Goal: Task Accomplishment & Management: Use online tool/utility

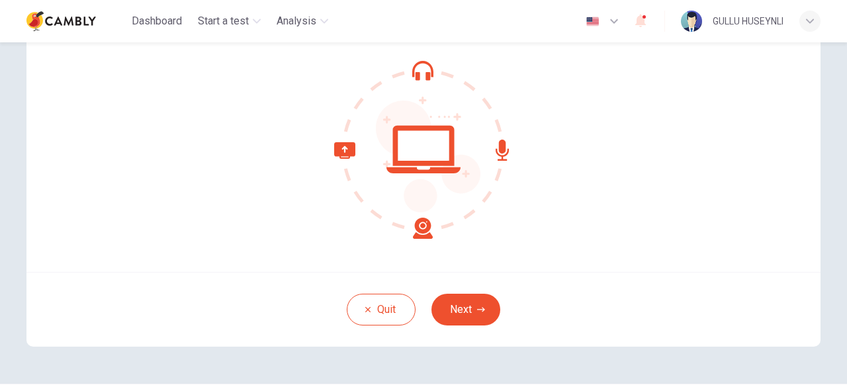
scroll to position [126, 0]
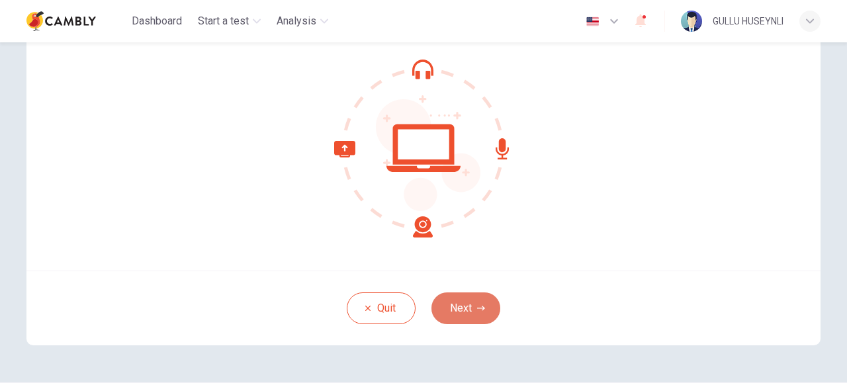
click at [468, 303] on button "Next" at bounding box center [465, 308] width 69 height 32
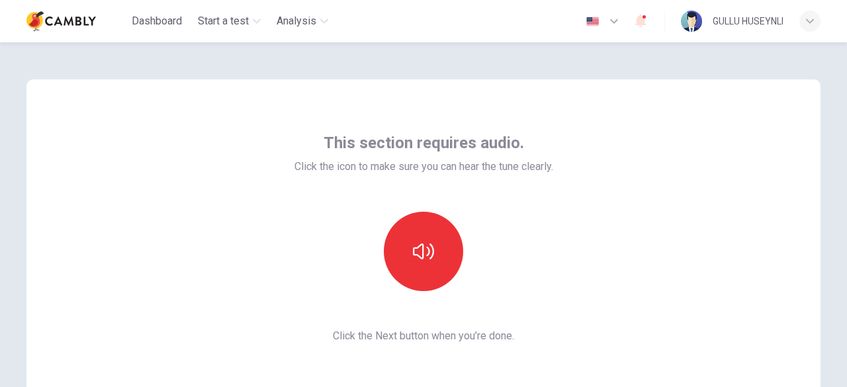
scroll to position [1, 0]
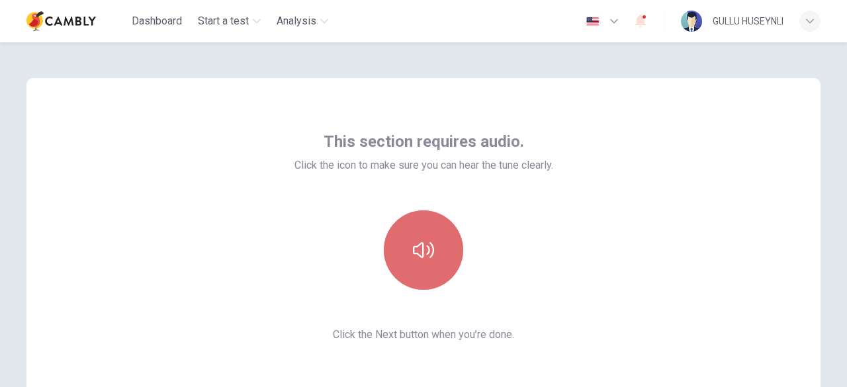
click at [418, 250] on icon "button" at bounding box center [423, 250] width 21 height 21
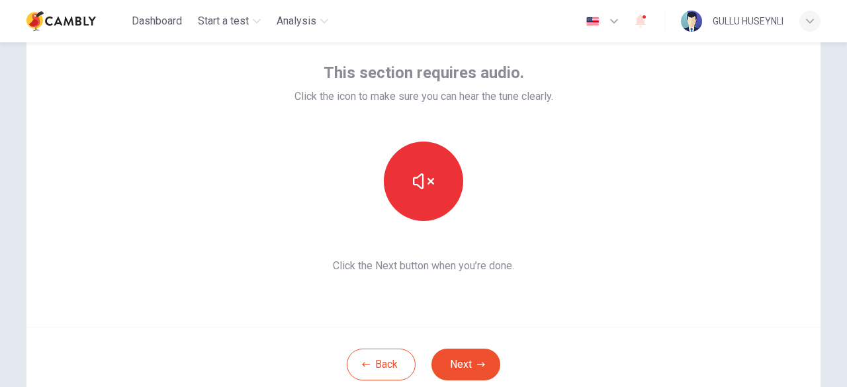
scroll to position [73, 0]
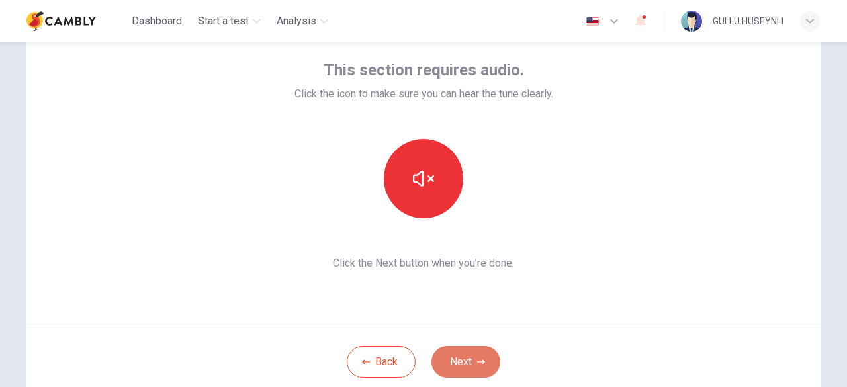
click at [465, 364] on button "Next" at bounding box center [465, 362] width 69 height 32
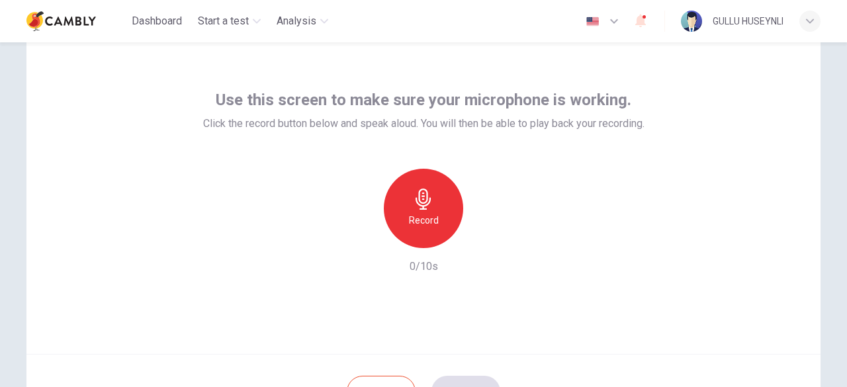
scroll to position [41, 0]
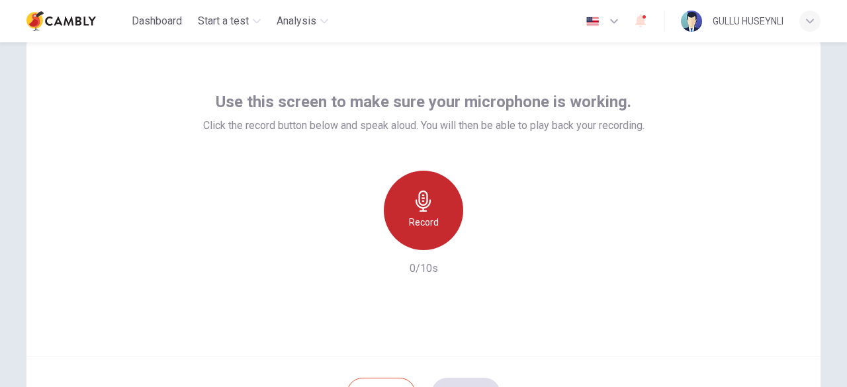
click at [425, 207] on icon "button" at bounding box center [423, 201] width 21 height 21
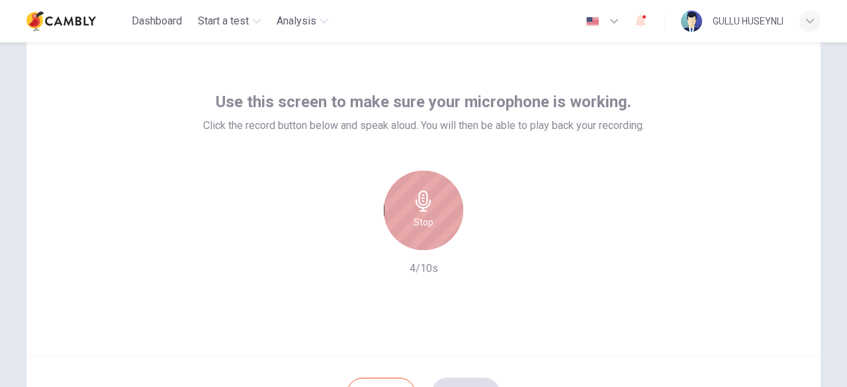
click at [429, 201] on icon "button" at bounding box center [423, 201] width 21 height 21
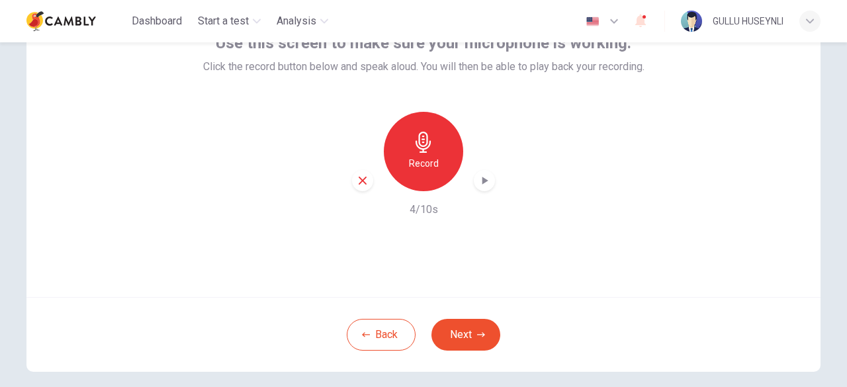
scroll to position [101, 0]
click at [482, 178] on icon "button" at bounding box center [485, 180] width 6 height 8
click at [463, 321] on button "Next" at bounding box center [465, 334] width 69 height 32
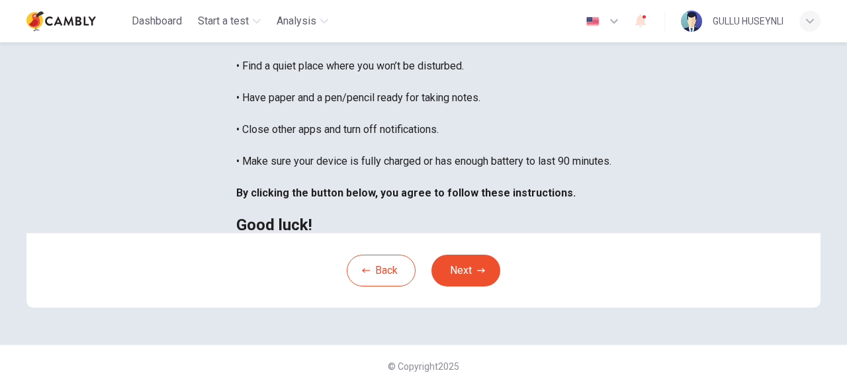
scroll to position [15, 0]
click at [476, 287] on button "Next" at bounding box center [465, 271] width 69 height 32
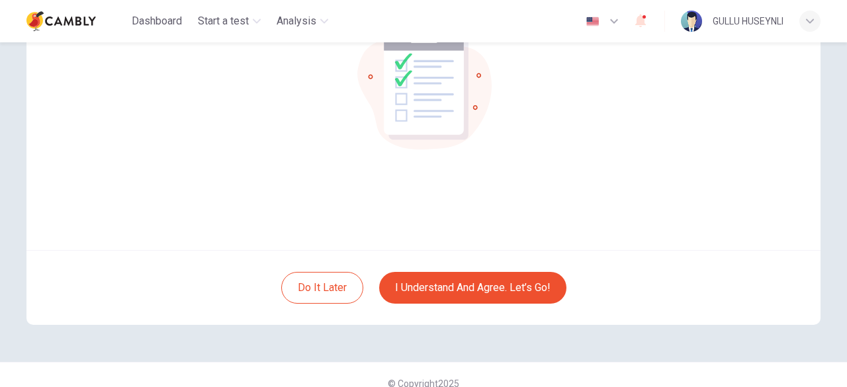
scroll to position [148, 0]
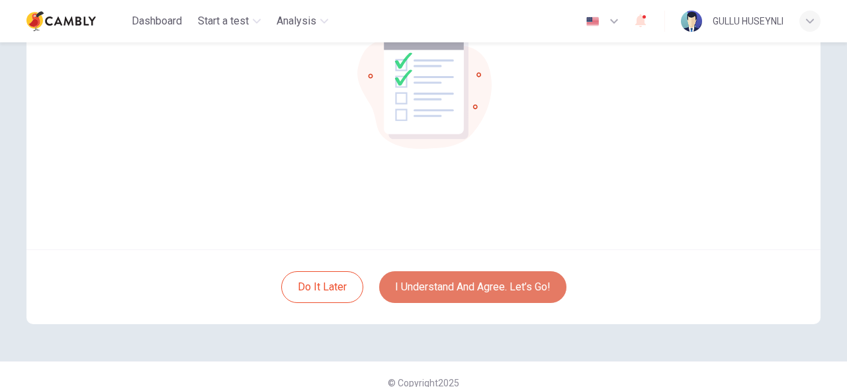
click at [435, 285] on button "I understand and agree. Let’s go!" at bounding box center [472, 287] width 187 height 32
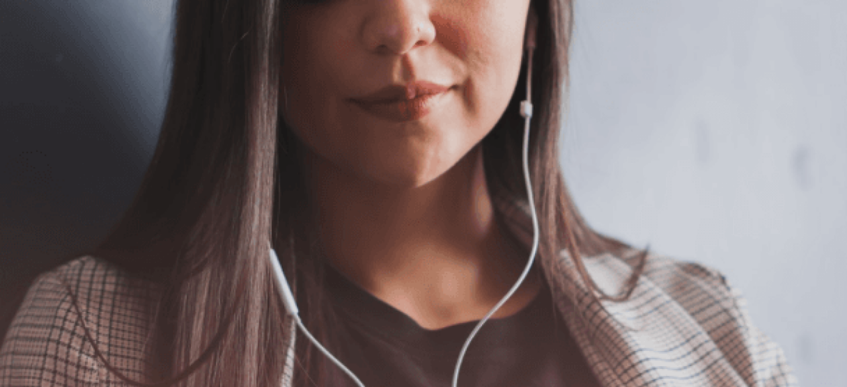
click at [16, 16] on icon at bounding box center [8, 8] width 16 height 16
click at [74, 36] on h1 "Speaking" at bounding box center [423, 44] width 847 height 16
click at [38, 68] on button "Continue" at bounding box center [19, 93] width 38 height 50
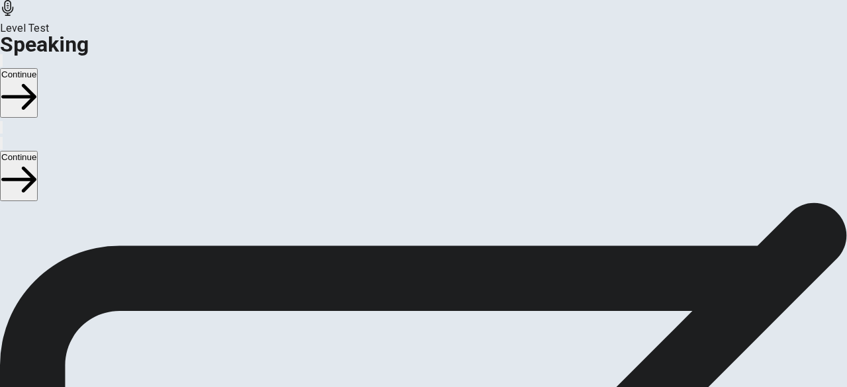
scroll to position [126, 0]
click at [726, 236] on div "00:00:09" at bounding box center [423, 296] width 847 height 120
click at [528, 236] on div "00:00:09" at bounding box center [423, 296] width 847 height 120
click at [405, 351] on icon "Record Again" at bounding box center [405, 351] width 0 height 0
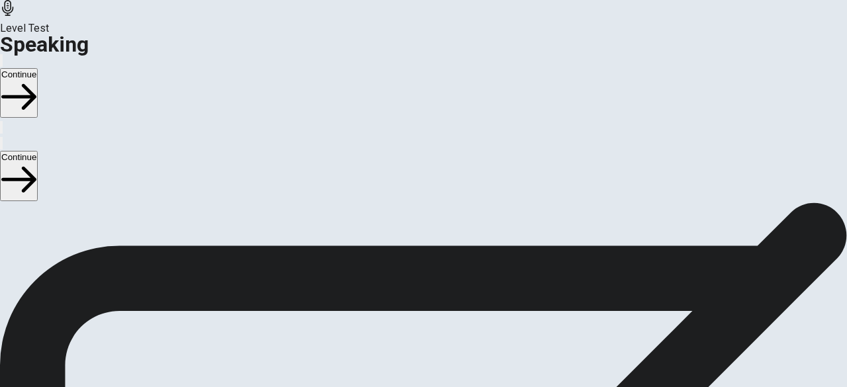
click at [447, 303] on div "Stop Recording" at bounding box center [423, 387] width 47 height 168
click at [409, 342] on button "Play Audio" at bounding box center [407, 348] width 3 height 13
click at [405, 351] on icon "Record Again" at bounding box center [405, 351] width 0 height 0
click at [443, 296] on div at bounding box center [424, 318] width 40 height 44
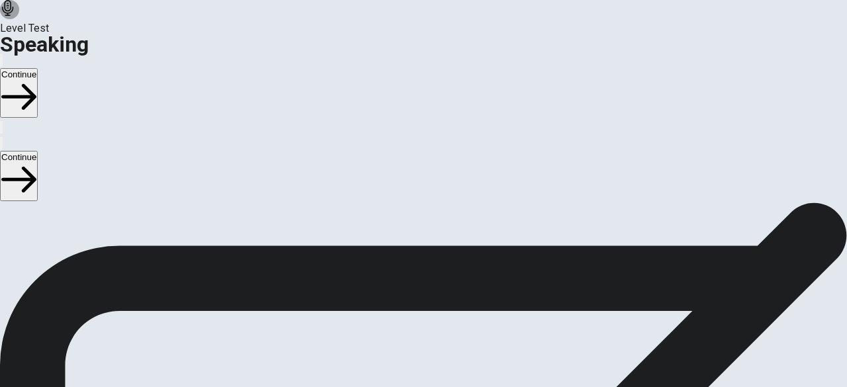
click at [405, 351] on icon "Record Again" at bounding box center [405, 351] width 0 height 0
click at [421, 351] on icon "Record Again" at bounding box center [413, 359] width 16 height 16
click at [422, 351] on icon "Play Audio" at bounding box center [415, 359] width 13 height 16
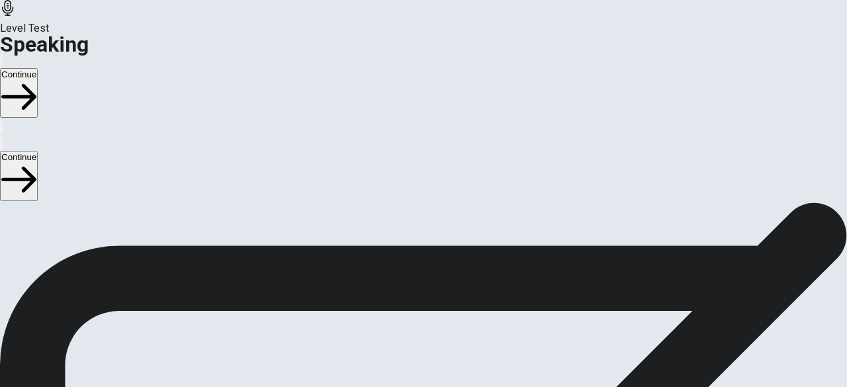
click at [443, 296] on icon at bounding box center [424, 316] width 40 height 40
click at [405, 351] on icon "Record Again" at bounding box center [405, 351] width 0 height 0
click at [409, 342] on button "Play Audio" at bounding box center [407, 348] width 3 height 13
click at [508, 253] on div "00:00:10" at bounding box center [423, 296] width 847 height 120
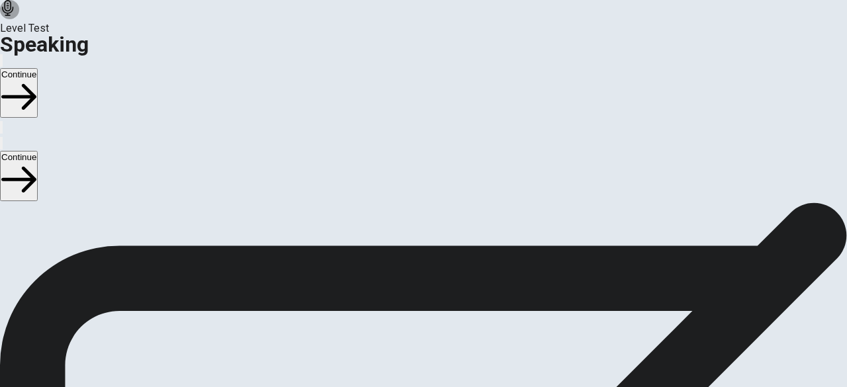
click at [406, 342] on button "Record Again" at bounding box center [405, 348] width 3 height 13
click at [405, 351] on icon "Record Again" at bounding box center [405, 351] width 0 height 0
click at [409, 342] on button "Play Audio" at bounding box center [407, 348] width 3 height 13
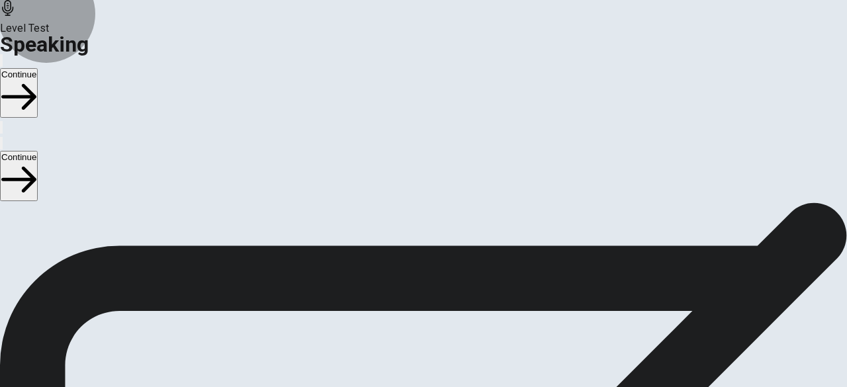
click at [38, 68] on button "Continue" at bounding box center [19, 93] width 38 height 50
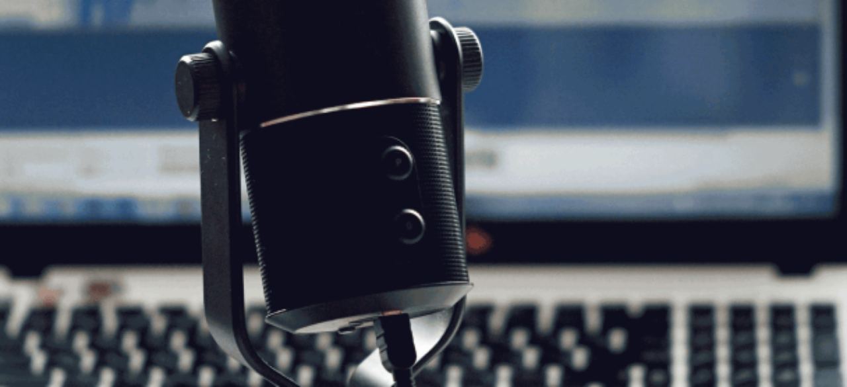
scroll to position [111, 0]
click at [38, 68] on button "Continue" at bounding box center [19, 93] width 38 height 50
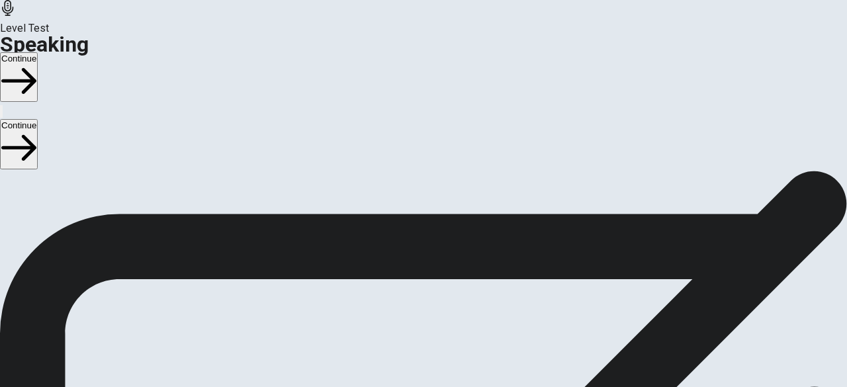
scroll to position [94, 0]
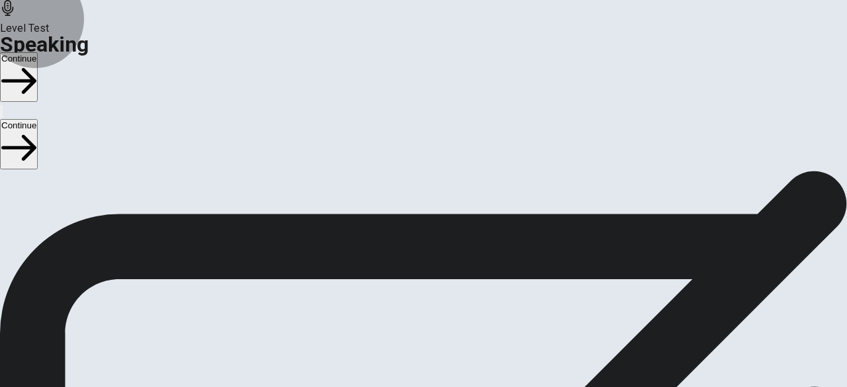
click at [38, 52] on button "Continue" at bounding box center [19, 77] width 38 height 50
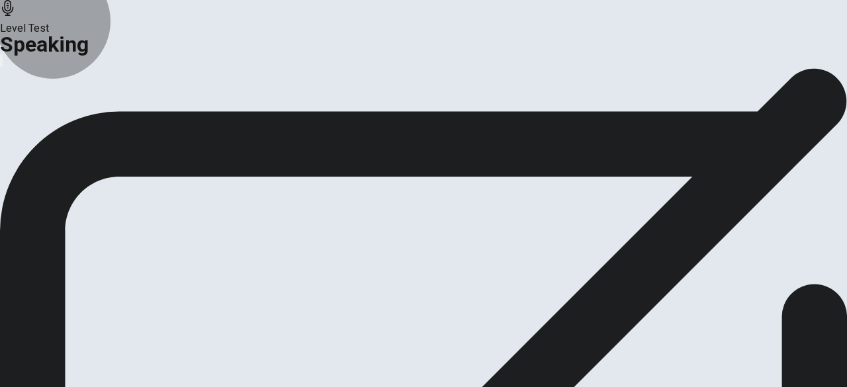
click at [52, 71] on button "Analysis" at bounding box center [26, 63] width 52 height 18
